Goal: Task Accomplishment & Management: Complete application form

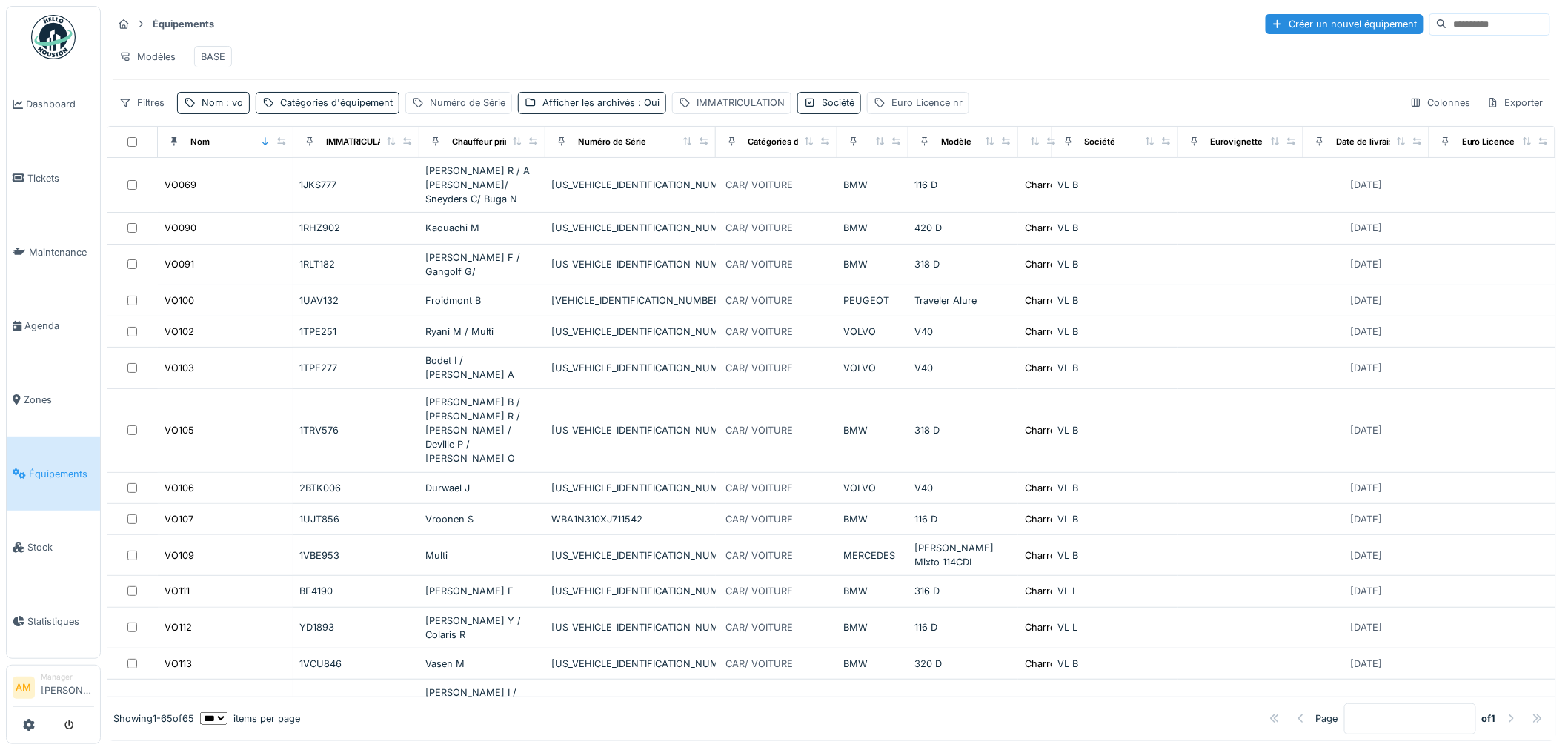
click at [467, 33] on div "Équipements Créer un nouvel équipement" at bounding box center [831, 24] width 1437 height 25
click at [723, 109] on div "IMMATRICULATION" at bounding box center [740, 103] width 88 height 14
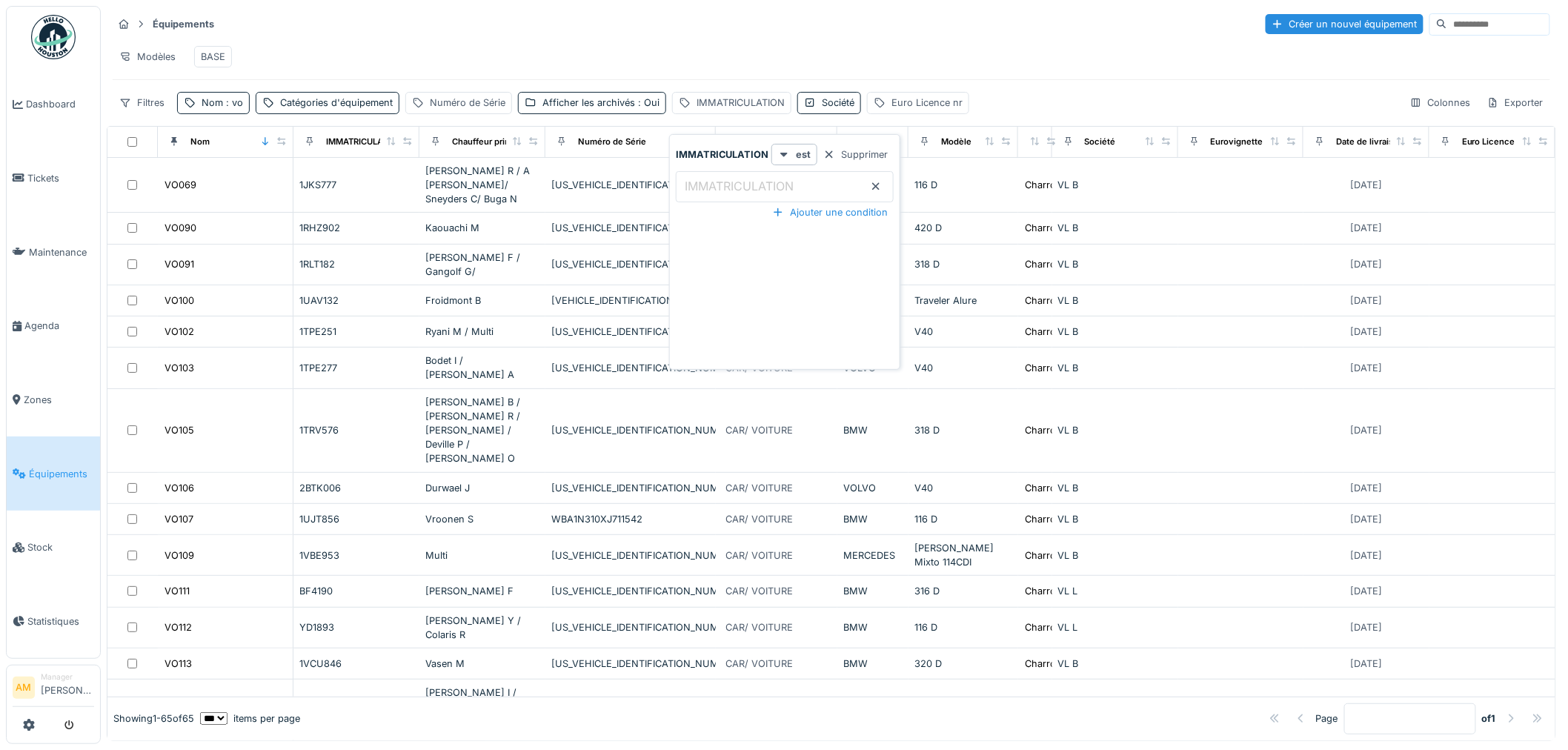
click at [741, 191] on label "IMMATRICULATION" at bounding box center [739, 186] width 115 height 17
click at [741, 191] on input "IMMATRICULATION" at bounding box center [784, 186] width 218 height 31
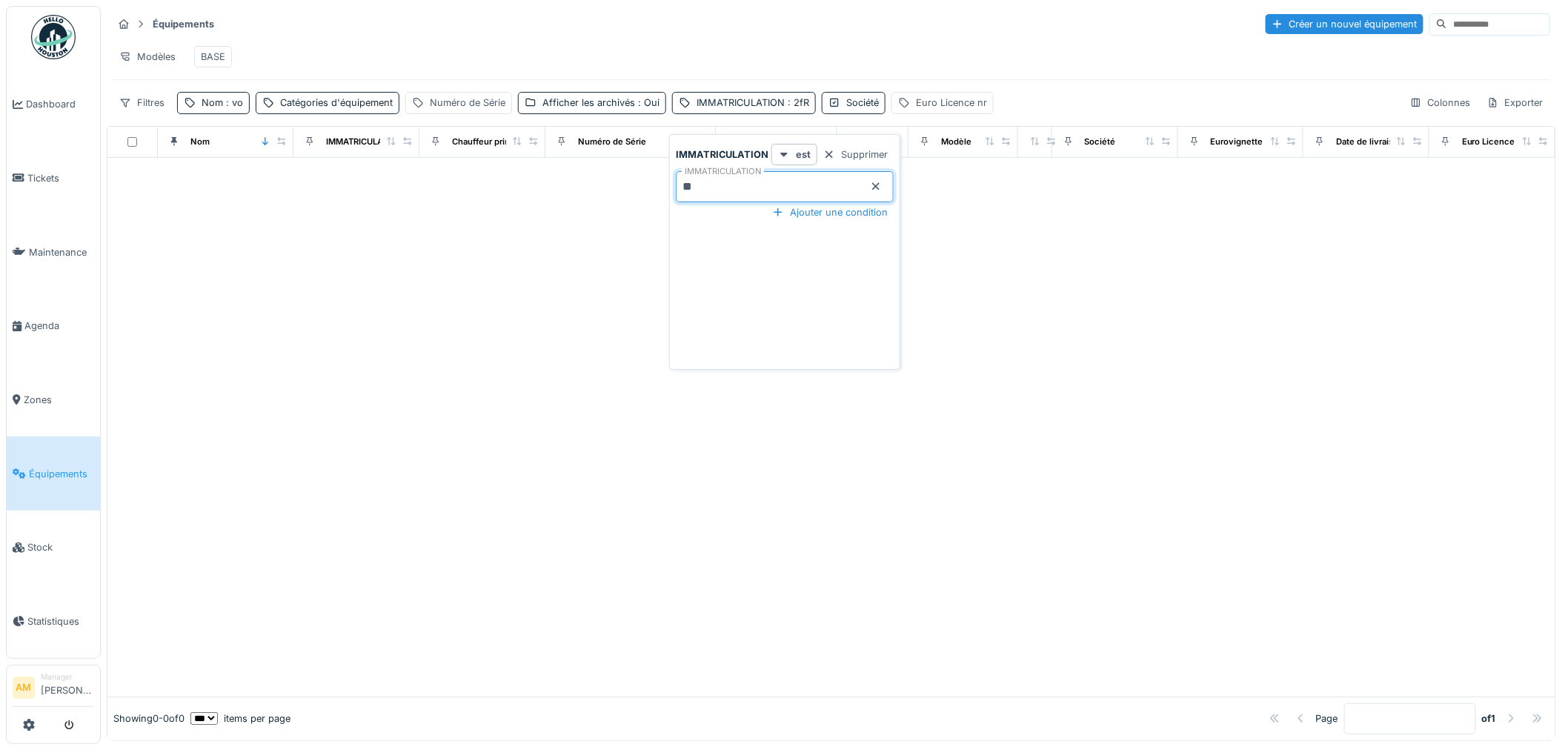
type input "*"
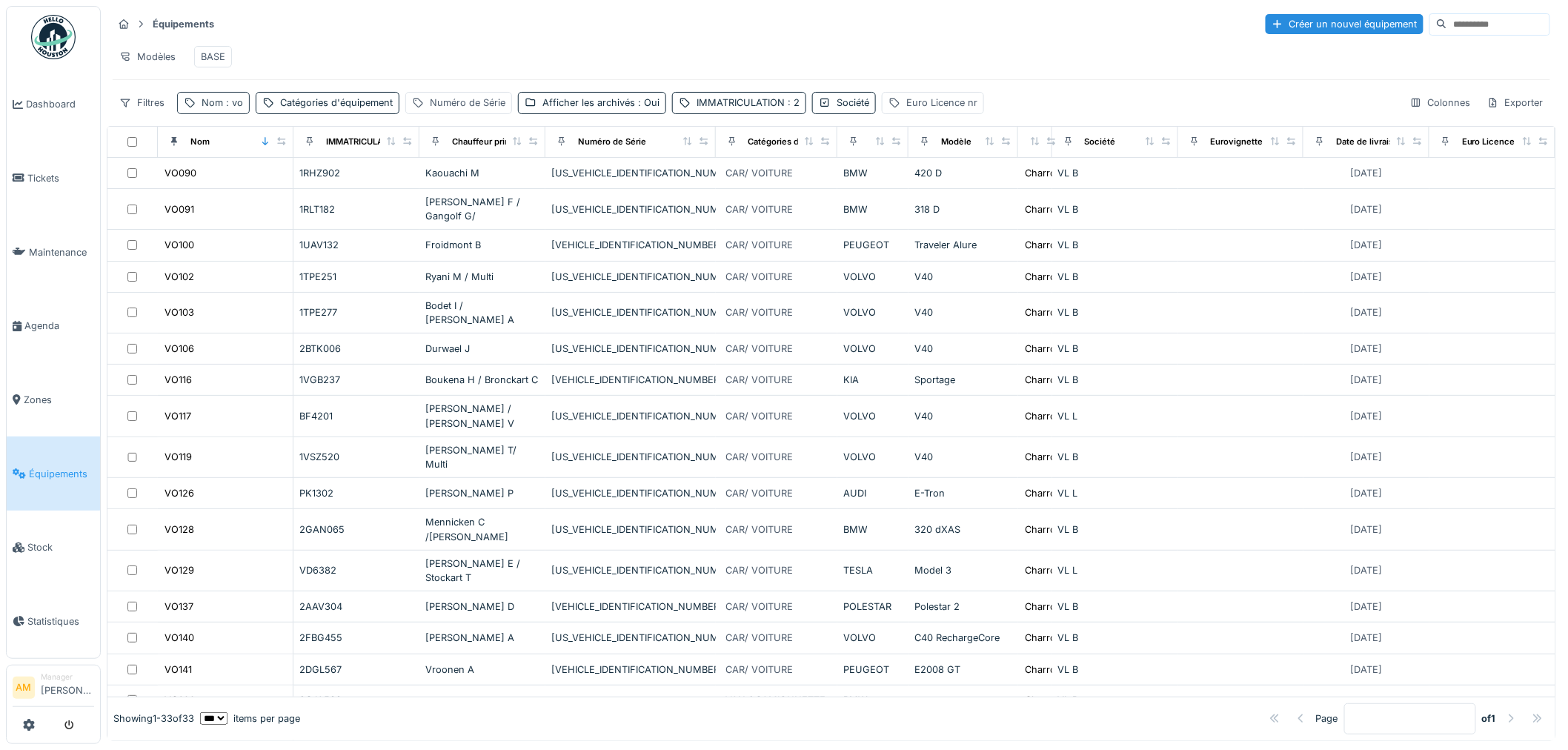
click at [221, 113] on div "Nom : vo" at bounding box center [214, 102] width 73 height 21
drag, startPoint x: 208, startPoint y: 195, endPoint x: 55, endPoint y: 287, distance: 178.5
click at [55, 287] on body "Dashboard Tickets Maintenance [GEOGRAPHIC_DATA] Zones Équipements Stock Statist…" at bounding box center [784, 375] width 1568 height 750
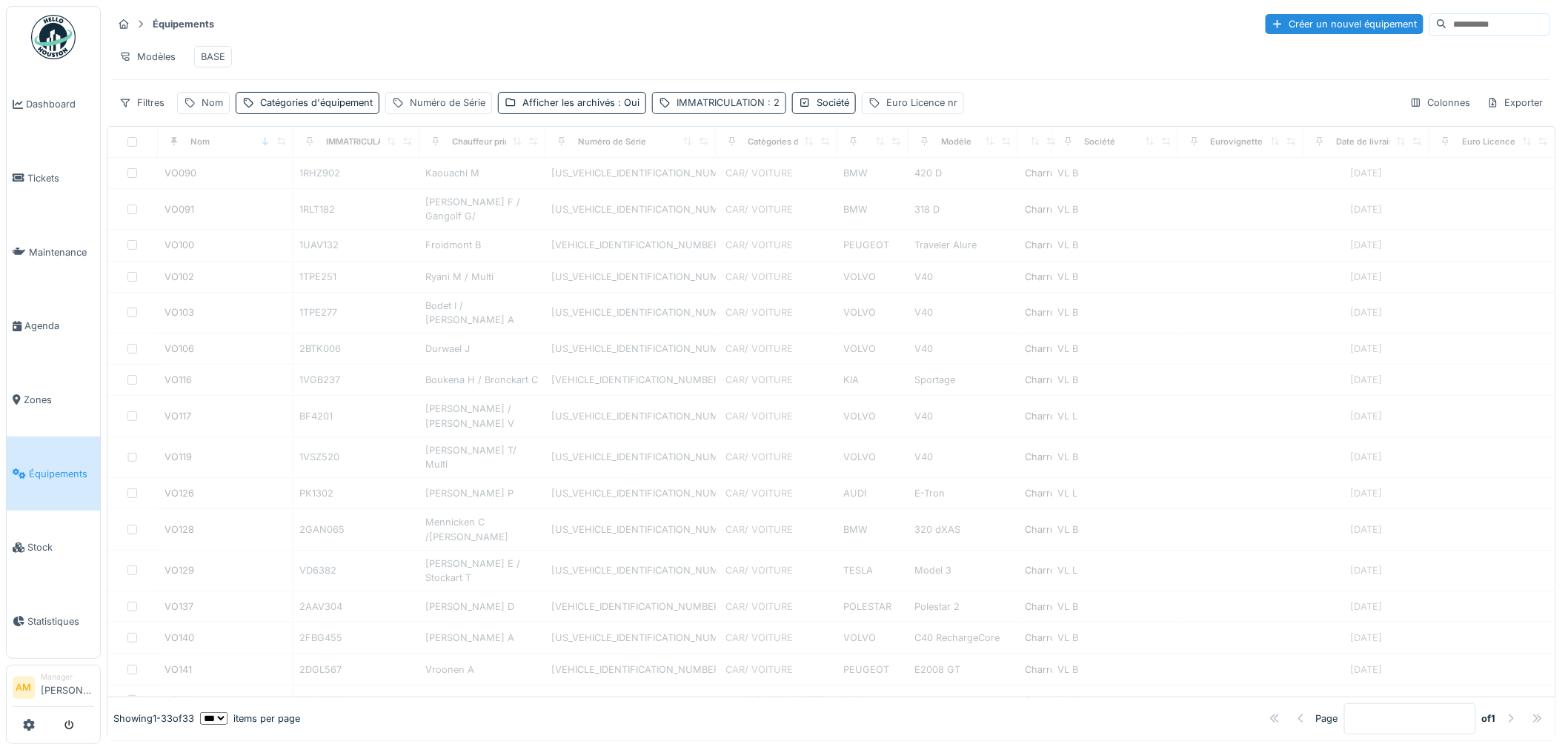
click at [733, 109] on div "IMMATRICULATION : 2" at bounding box center [728, 103] width 103 height 14
click at [687, 198] on input "*" at bounding box center [766, 186] width 218 height 31
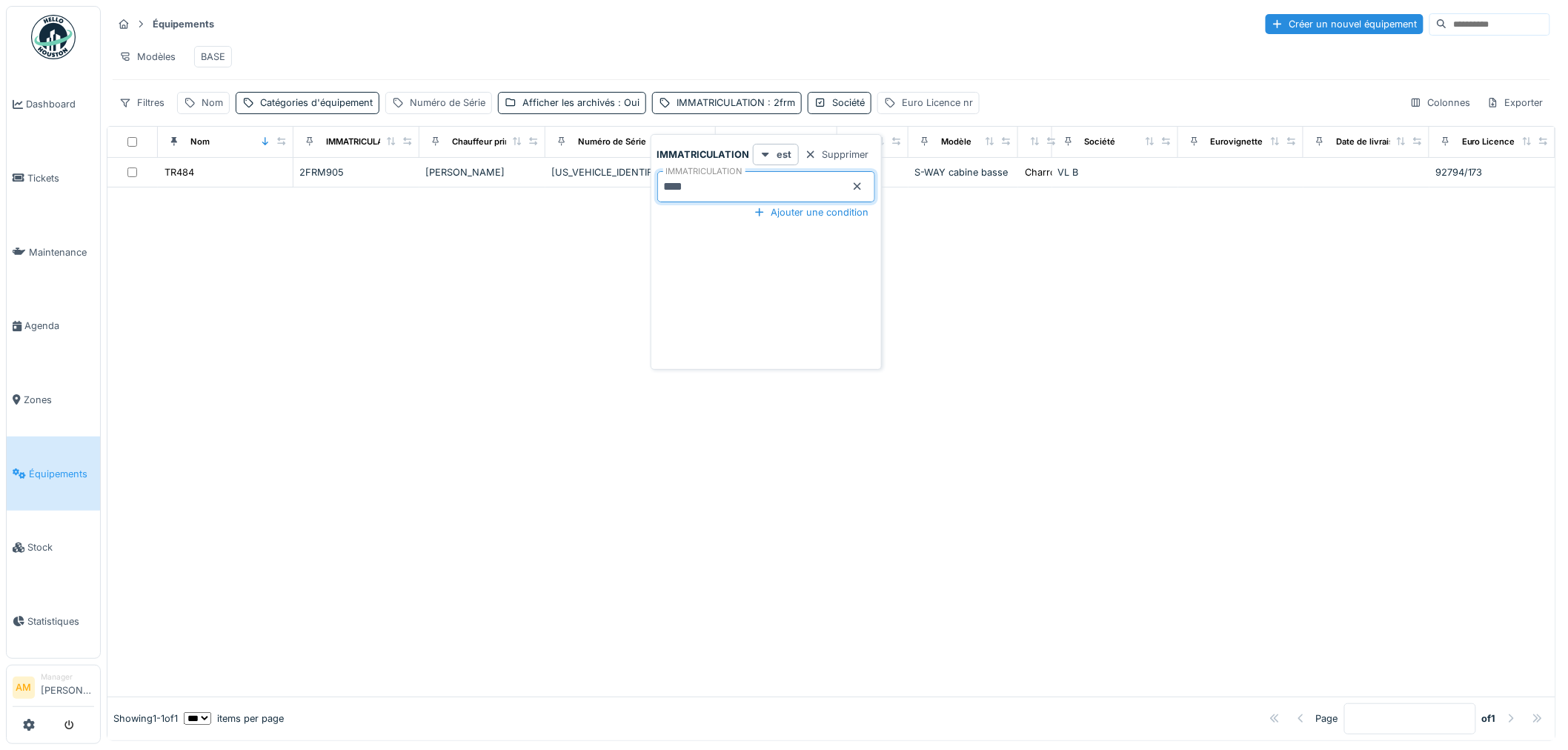
type input "****"
